Goal: Information Seeking & Learning: Check status

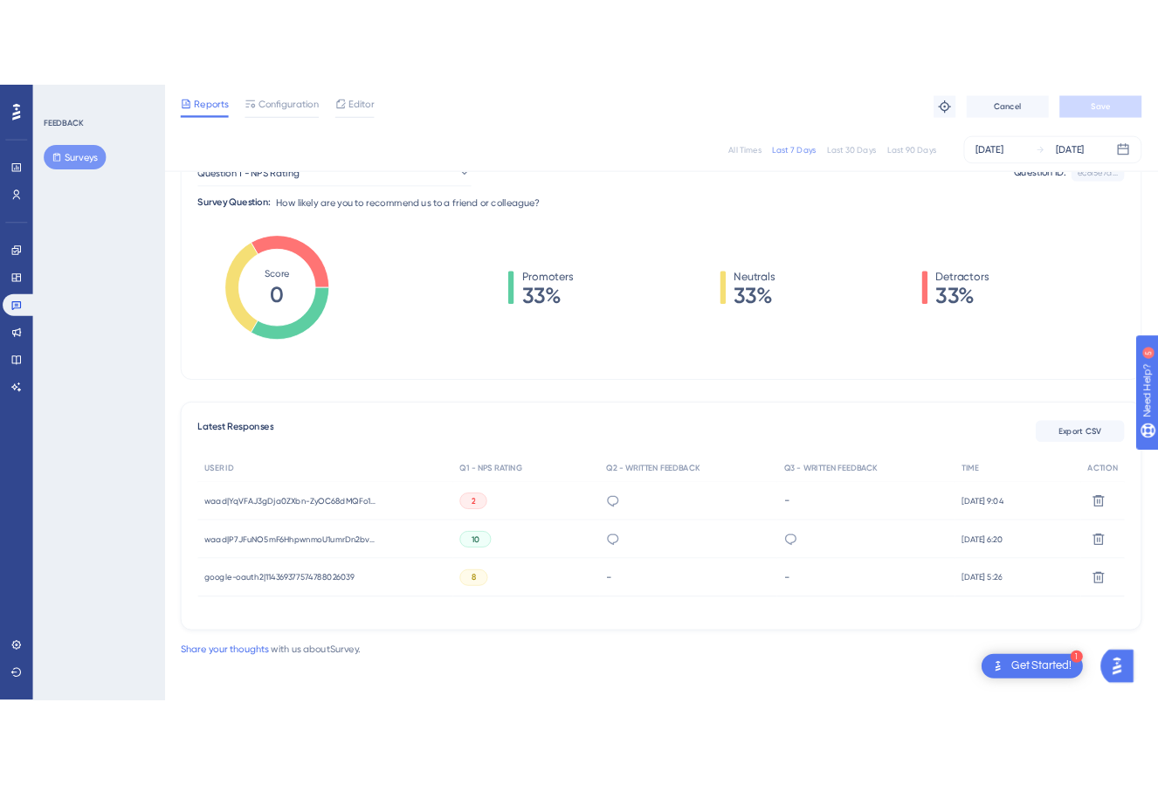
scroll to position [202, 0]
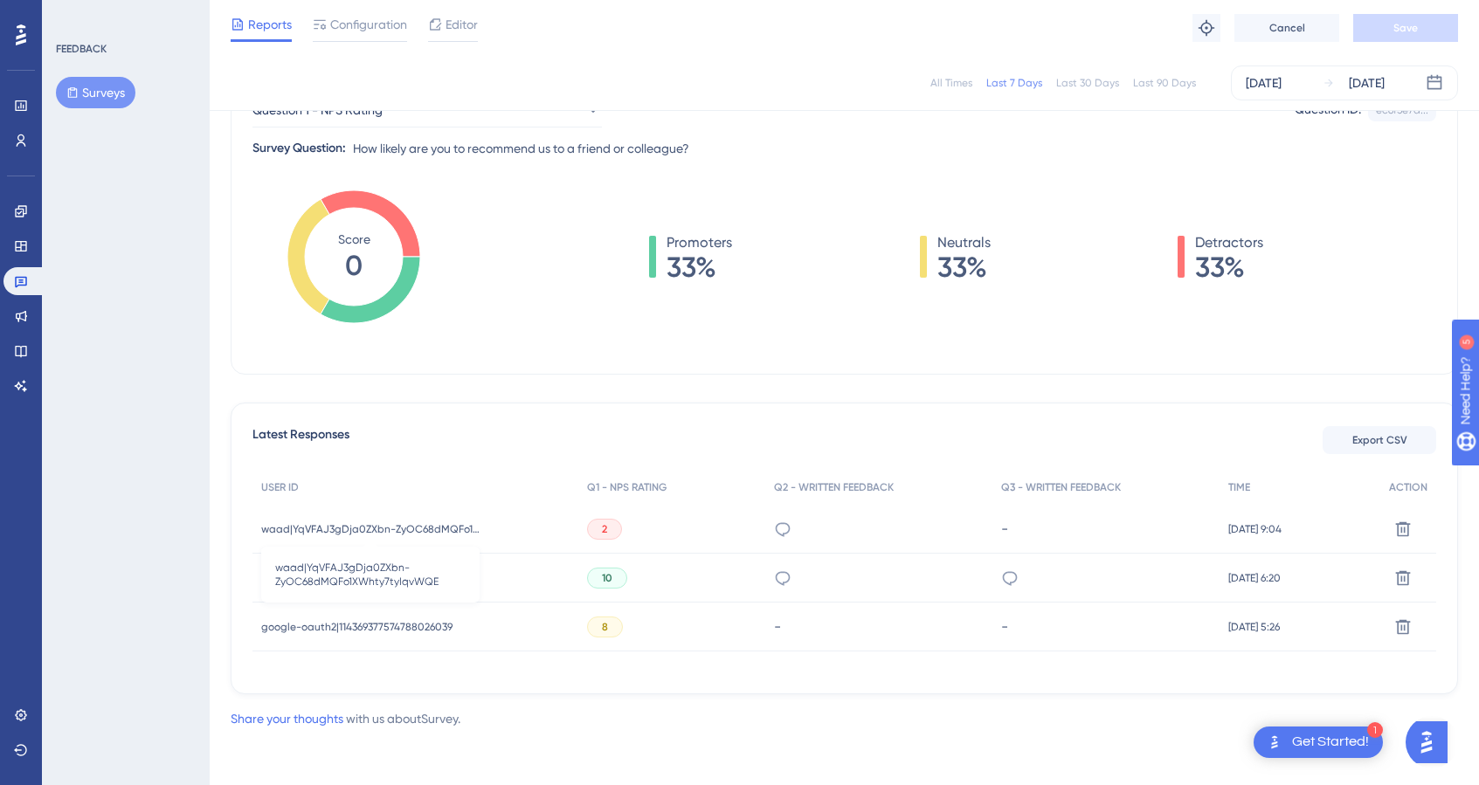
click at [432, 522] on span "waad|YqVFAJ3gDja0ZXbn-ZyOC68dMQFo1XWhty7tyIqvWQE" at bounding box center [370, 529] width 218 height 14
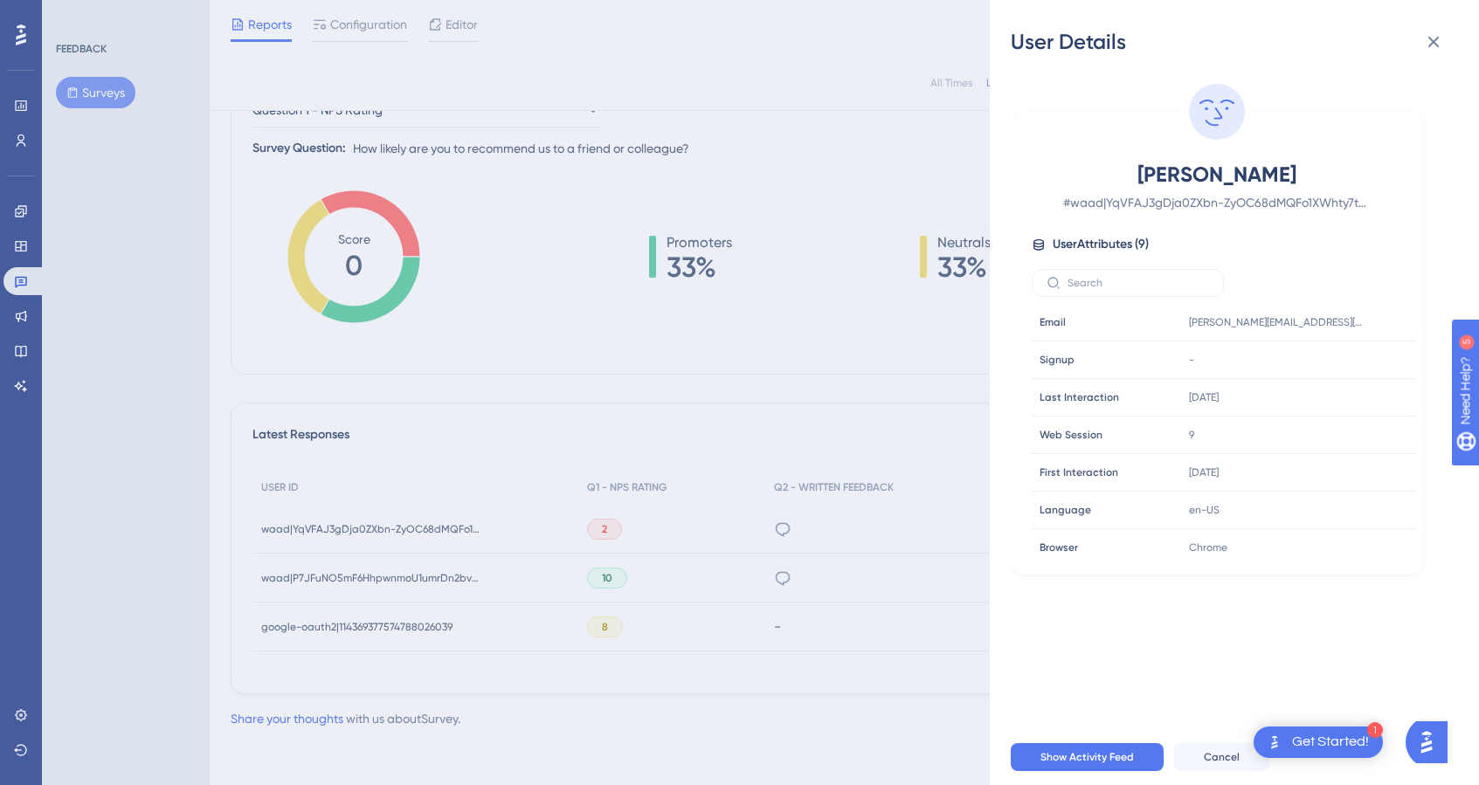
click at [563, 395] on div "User Details [PERSON_NAME] # [PERSON_NAME]|YqVFAJ3gDja0ZXbn-ZyOC68dMQFo1XWhty7t…" at bounding box center [739, 392] width 1479 height 785
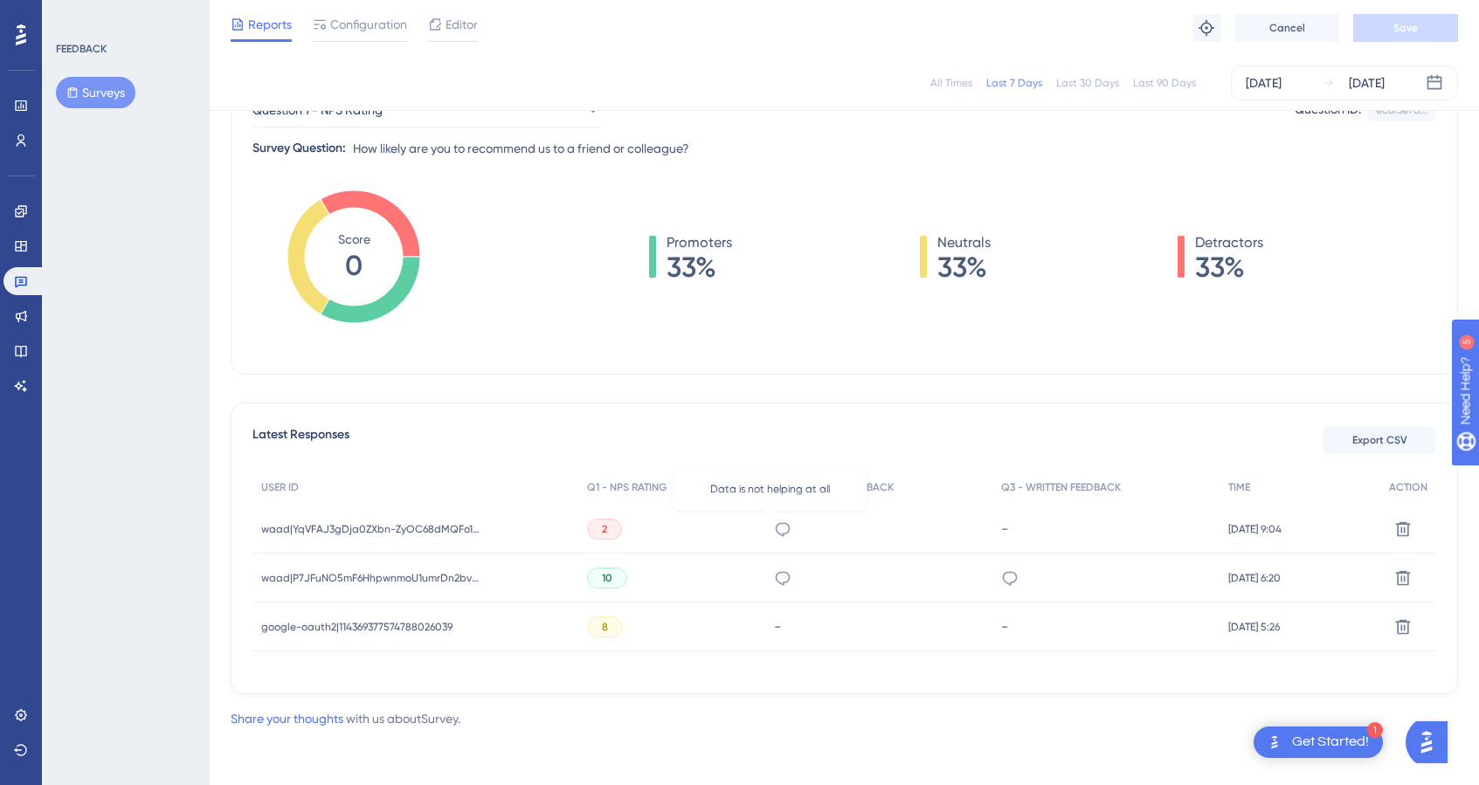
click at [774, 531] on icon at bounding box center [782, 529] width 17 height 17
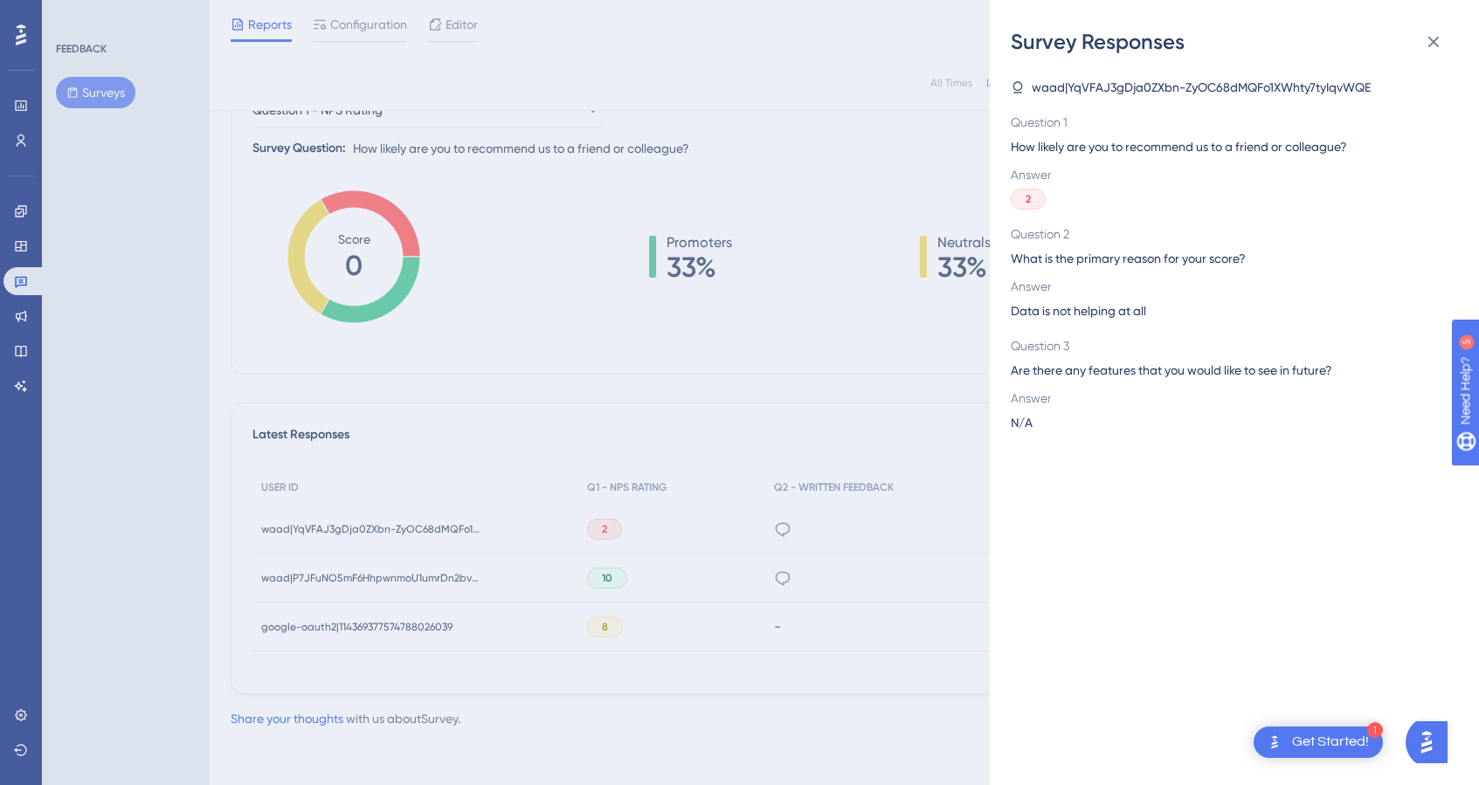
click at [733, 377] on div "Survey Responses waad|YqVFAJ3gDja0ZXbn-ZyOC68dMQFo1XWhty7tyIqvWQE Question 1 Ho…" at bounding box center [739, 392] width 1479 height 785
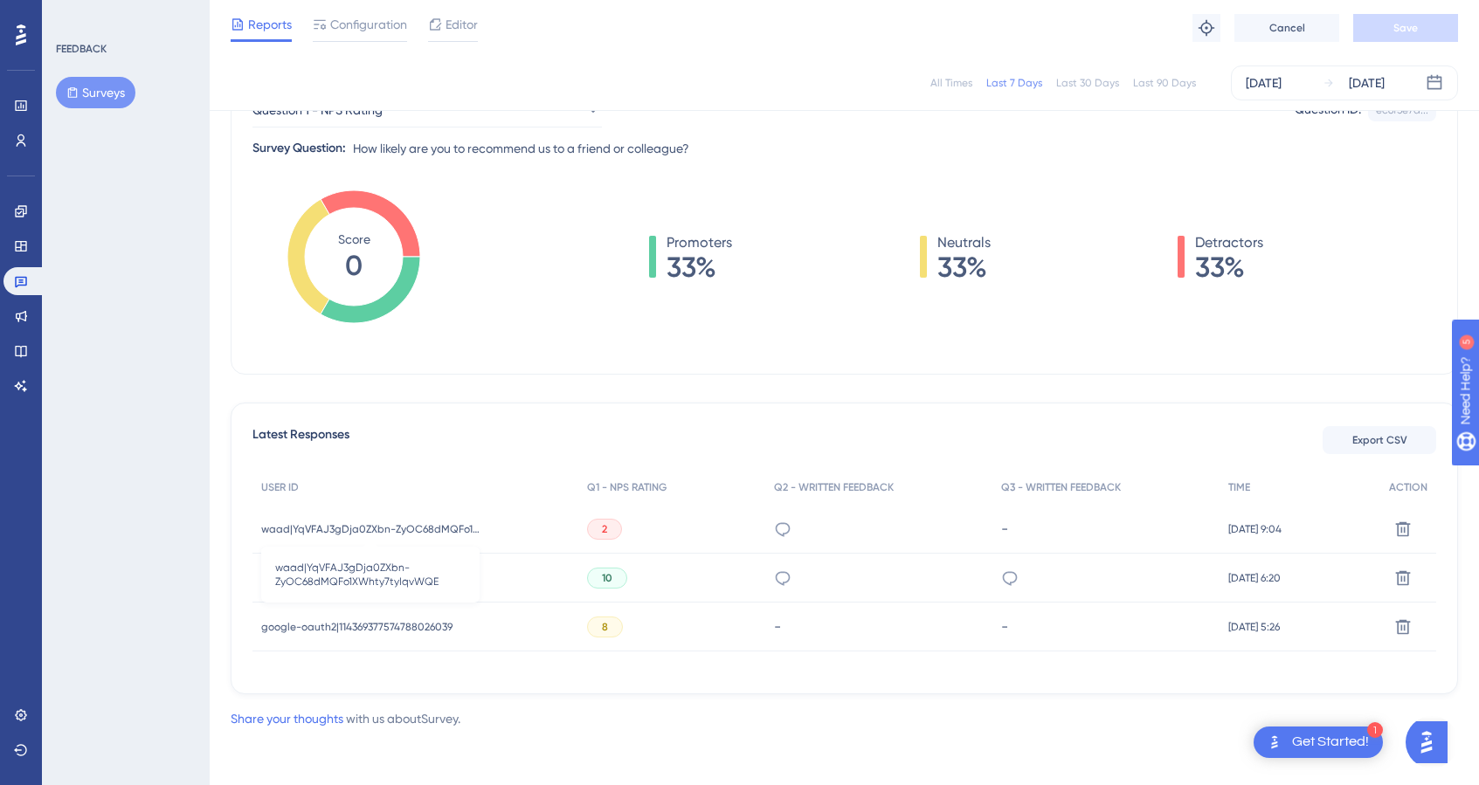
click at [404, 534] on span "waad|YqVFAJ3gDja0ZXbn-ZyOC68dMQFo1XWhty7tyIqvWQE" at bounding box center [370, 529] width 218 height 14
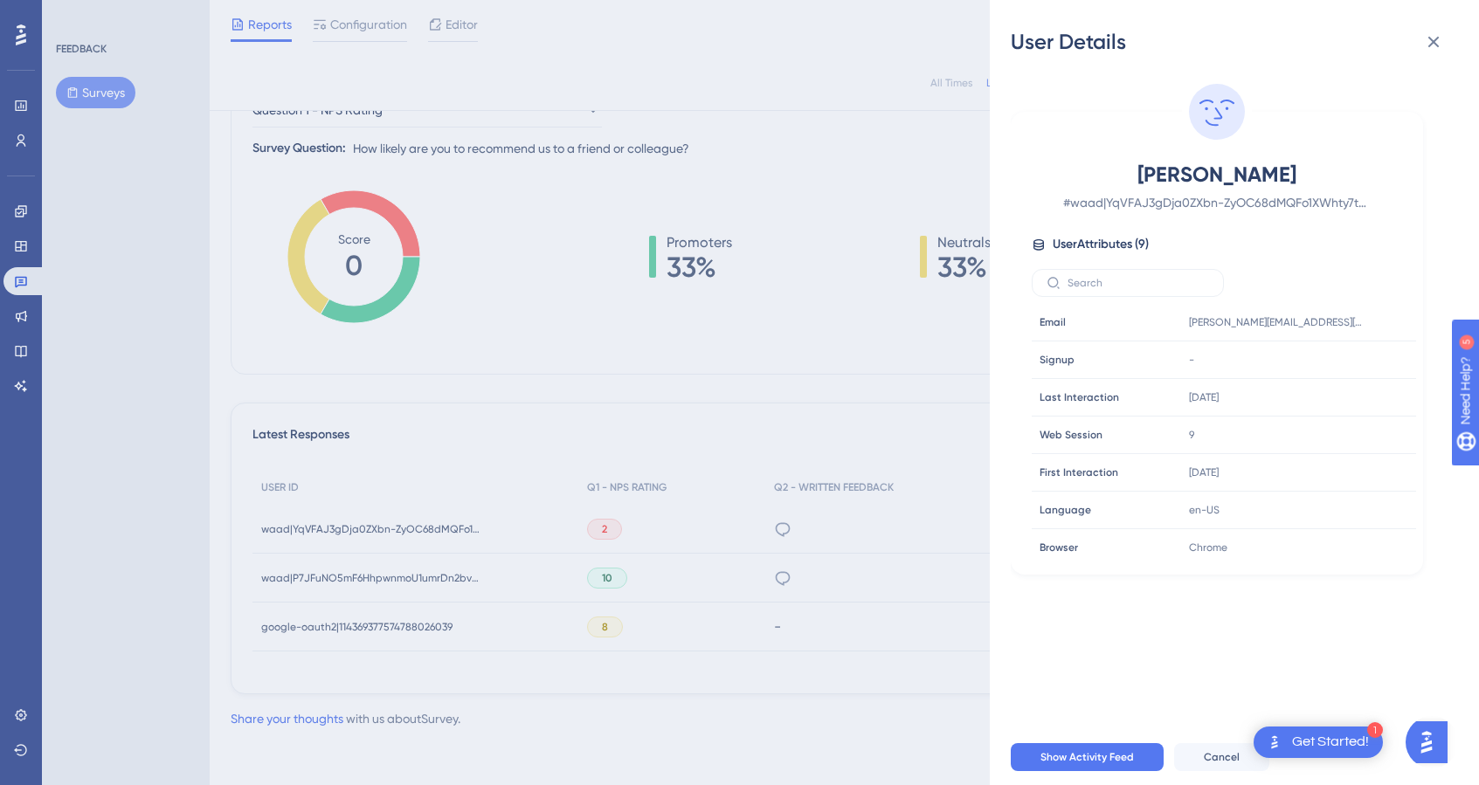
click at [761, 308] on div "User Details [PERSON_NAME] # [PERSON_NAME]|YqVFAJ3gDja0ZXbn-ZyOC68dMQFo1XWhty7t…" at bounding box center [739, 392] width 1479 height 785
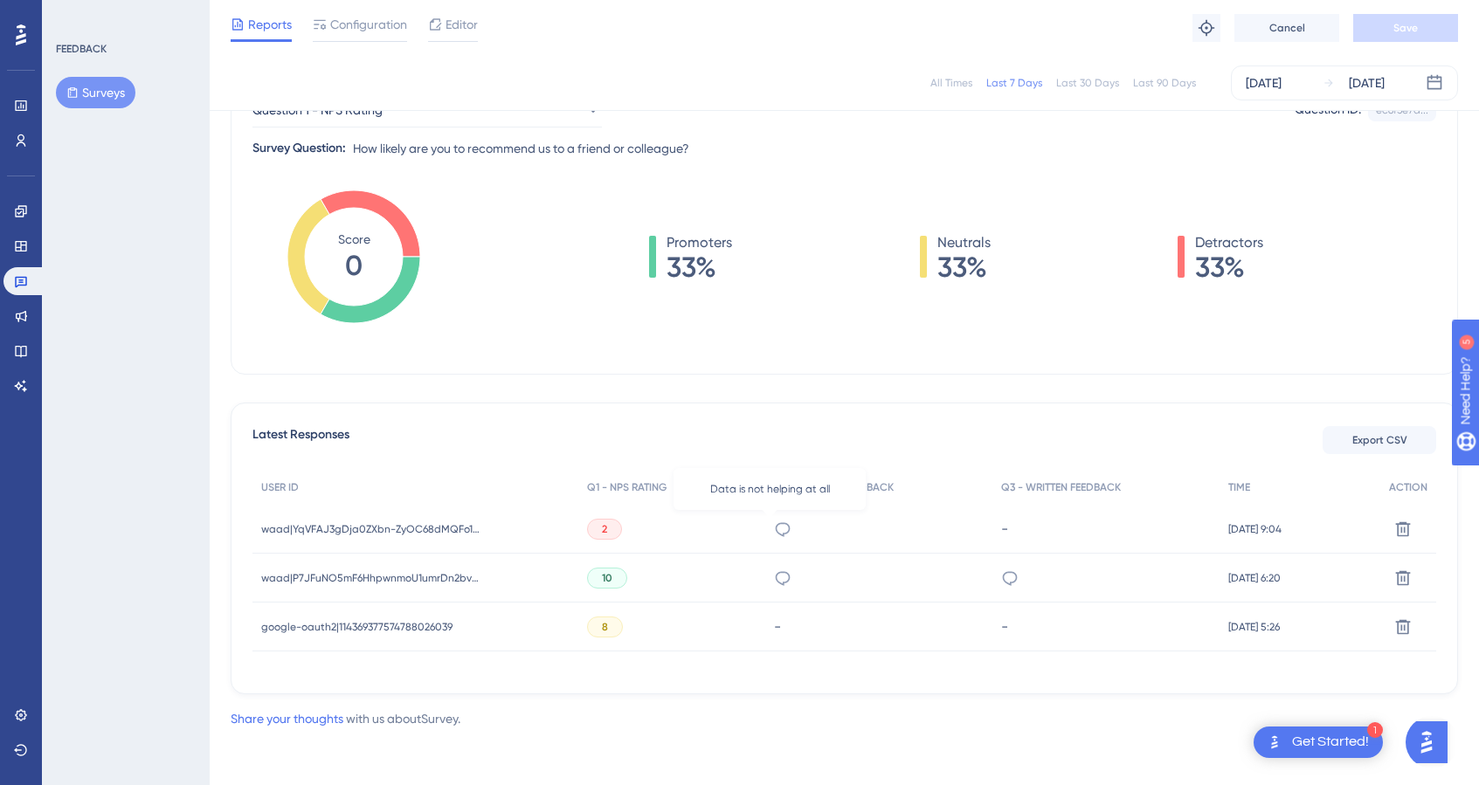
click at [776, 535] on icon at bounding box center [783, 529] width 15 height 14
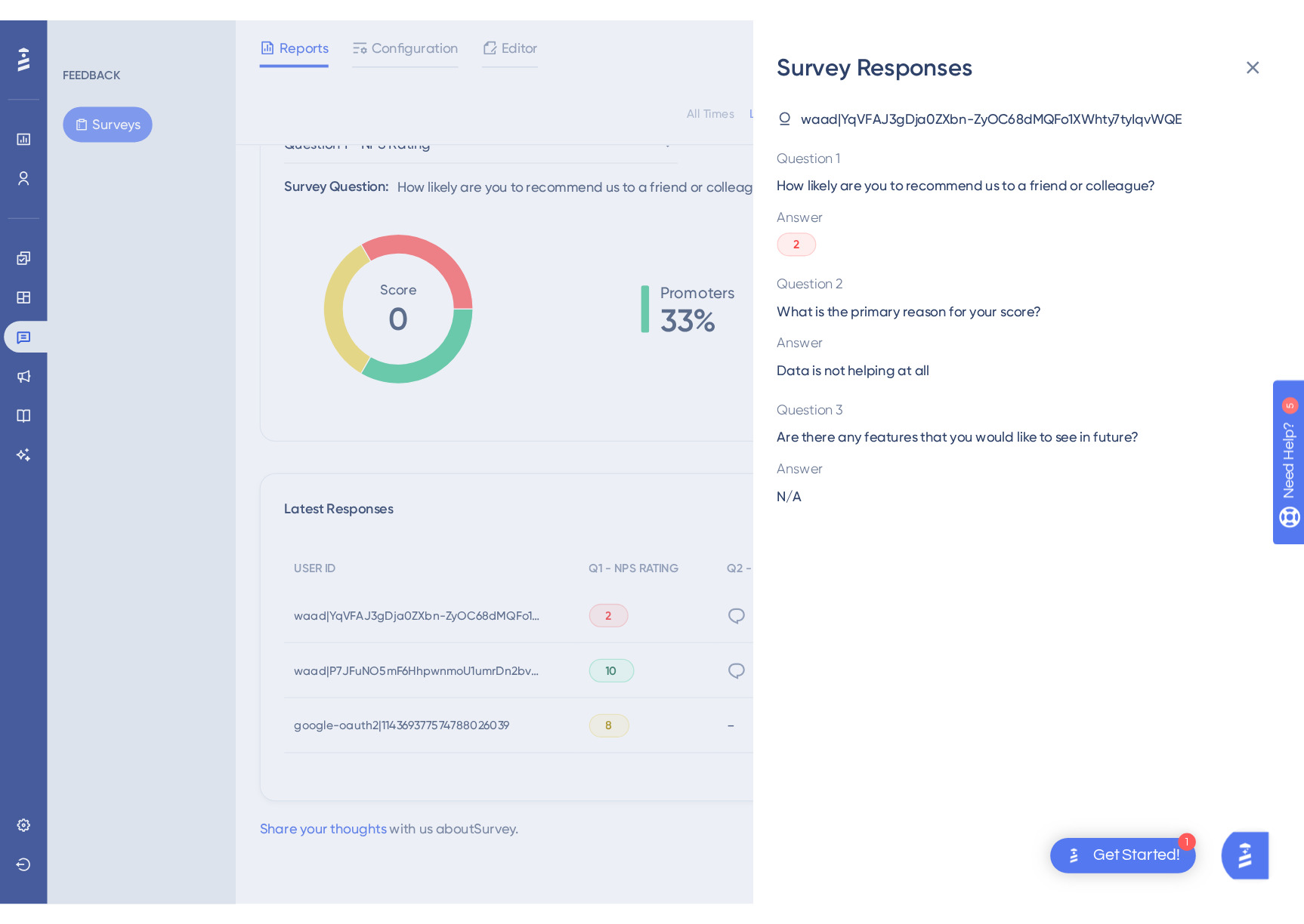
scroll to position [0, 0]
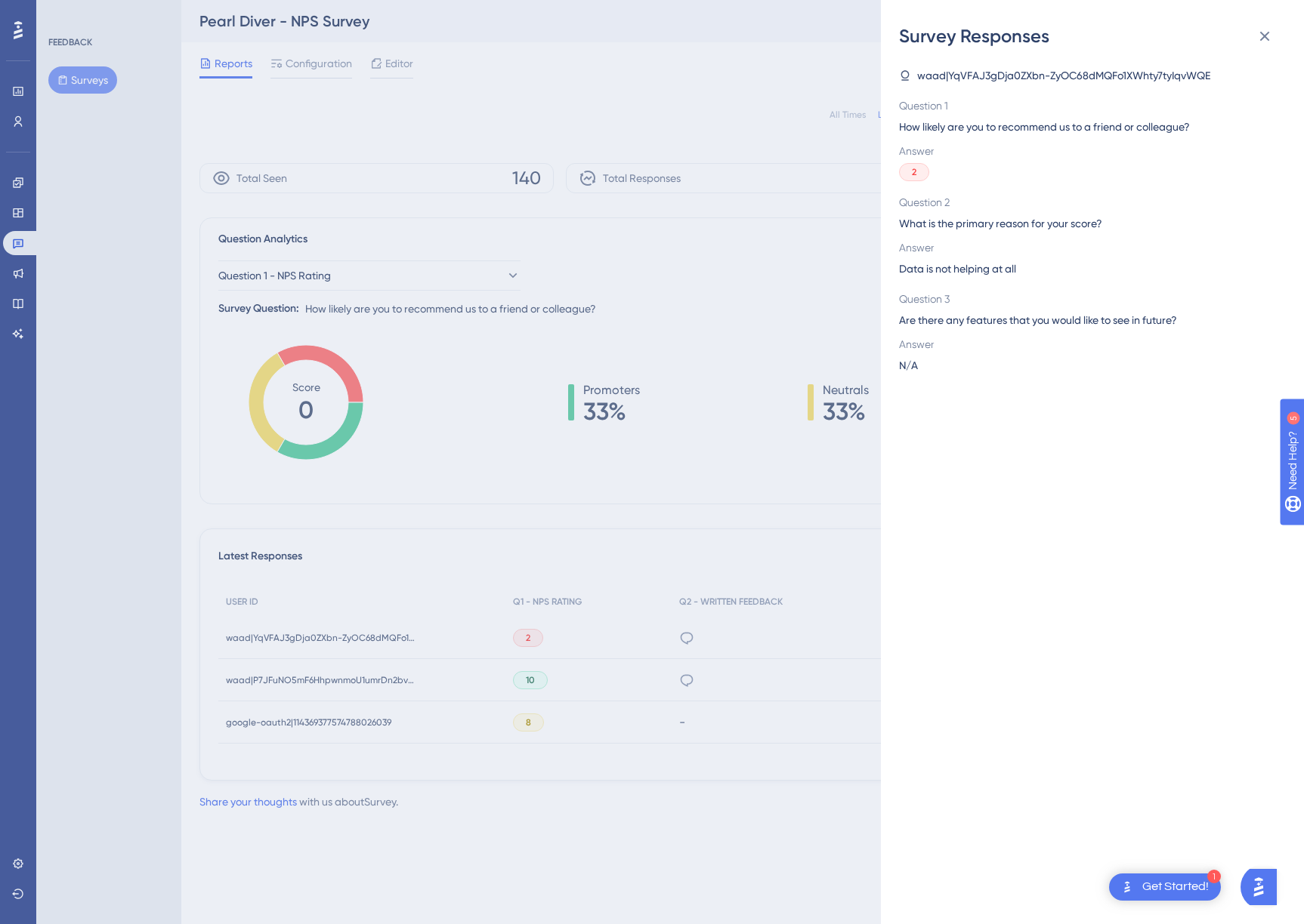
click at [1246, 35] on div "Survey Responses" at bounding box center [1092, 36] width 387 height 24
drag, startPoint x: 1267, startPoint y: 35, endPoint x: 1294, endPoint y: 31, distance: 27.3
click at [1267, 35] on icon at bounding box center [1264, 35] width 18 height 18
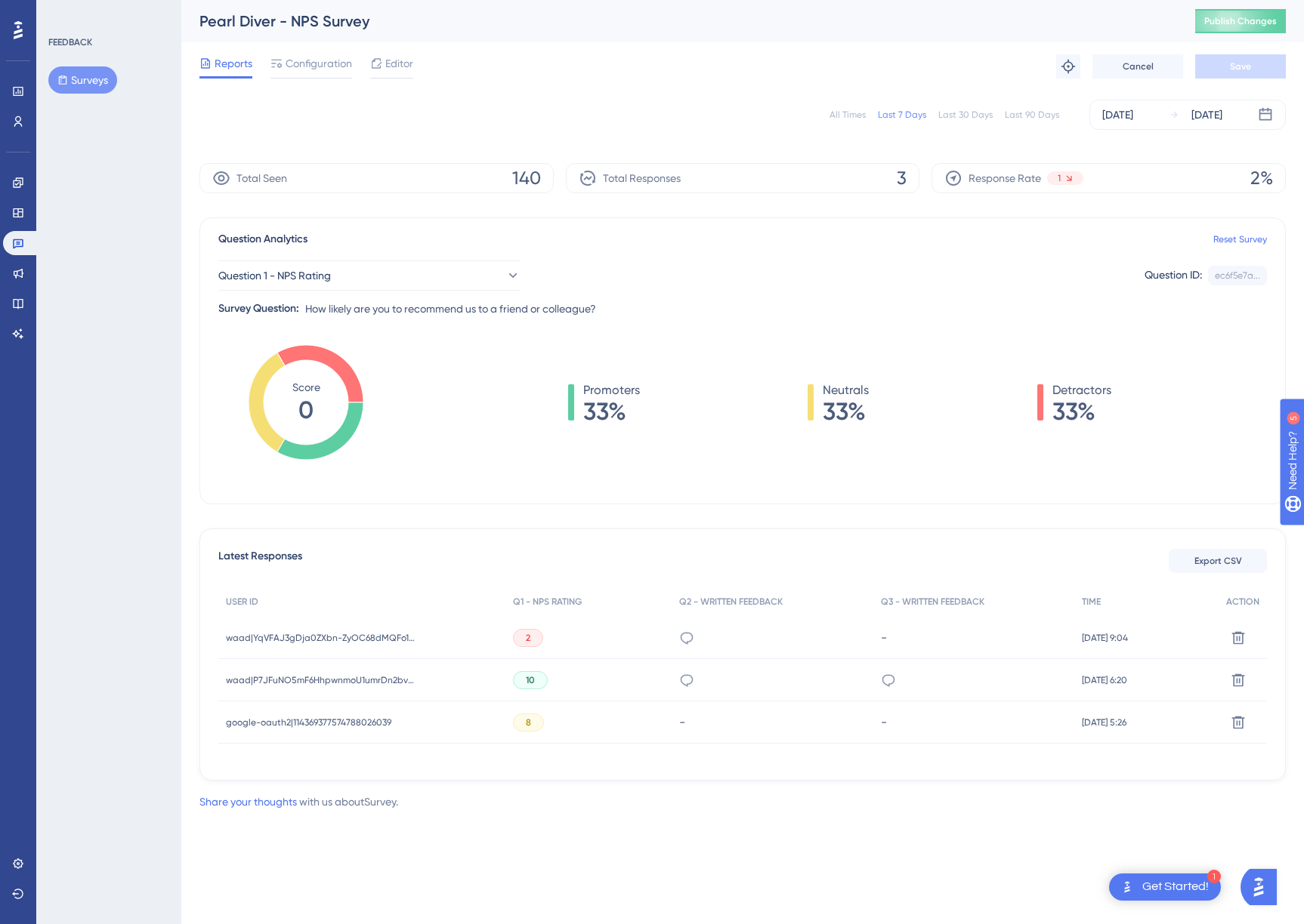
click at [850, 111] on div "All Times" at bounding box center [847, 115] width 36 height 12
click at [855, 110] on div "All Times" at bounding box center [847, 115] width 36 height 12
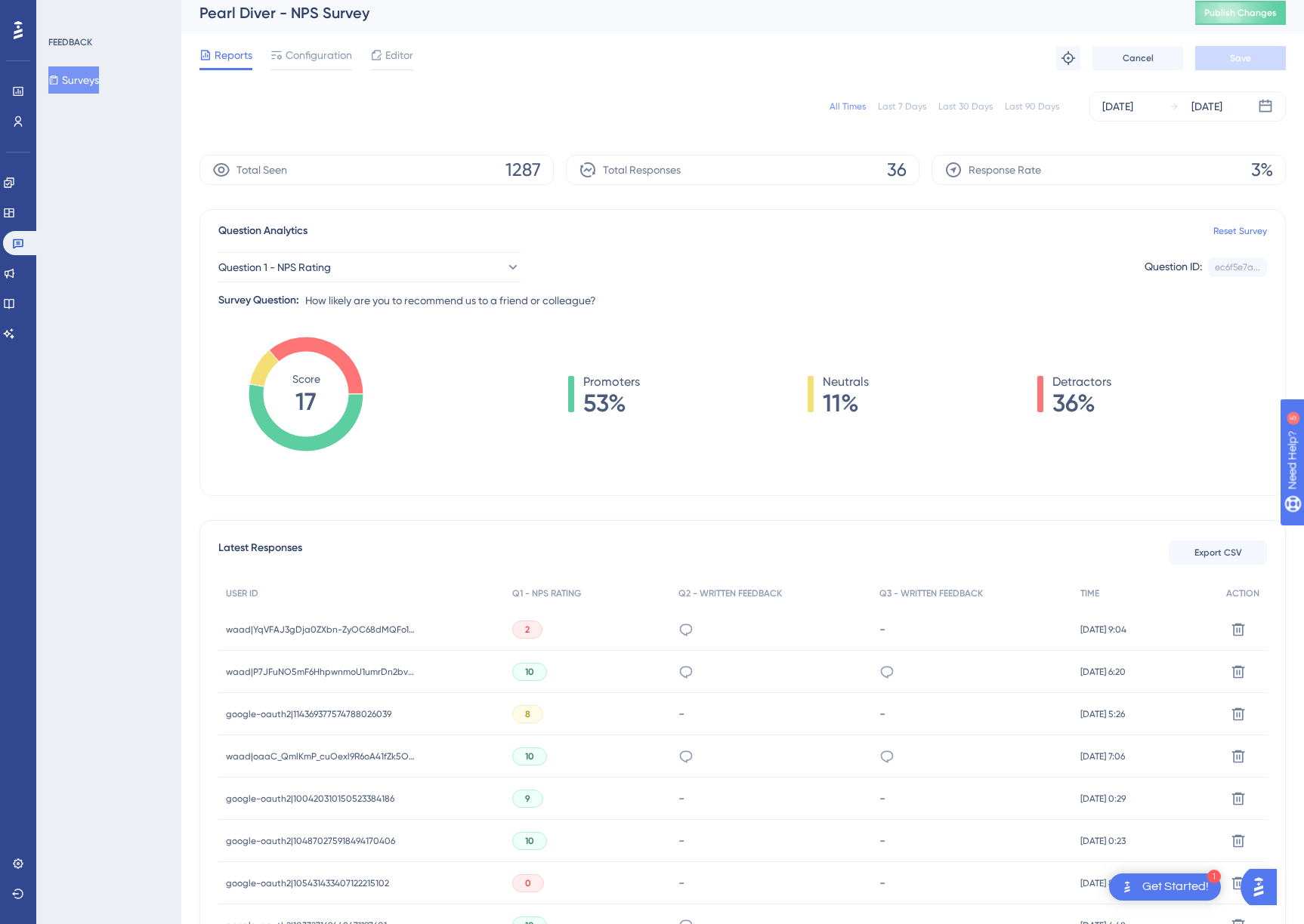
scroll to position [11, 0]
